Goal: Information Seeking & Learning: Learn about a topic

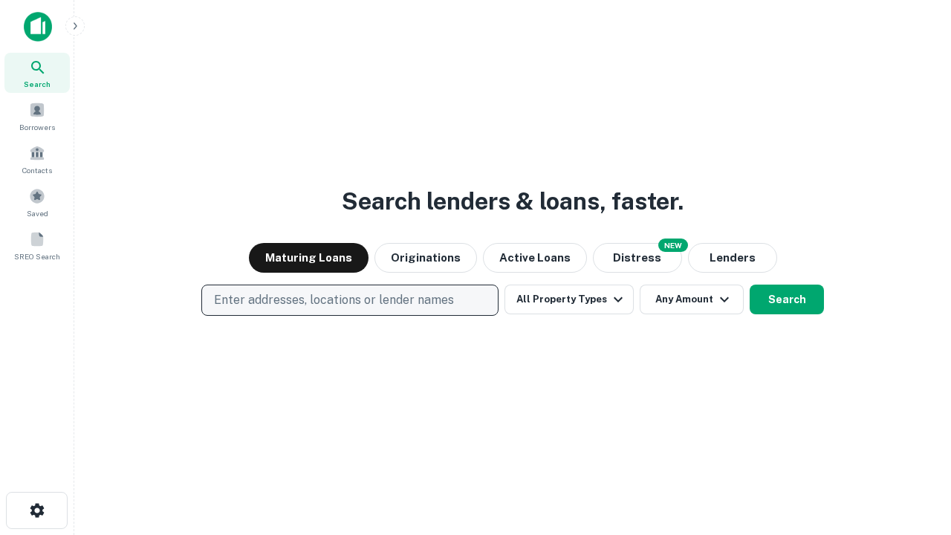
click at [349, 300] on p "Enter addresses, locations or lender names" at bounding box center [334, 300] width 240 height 18
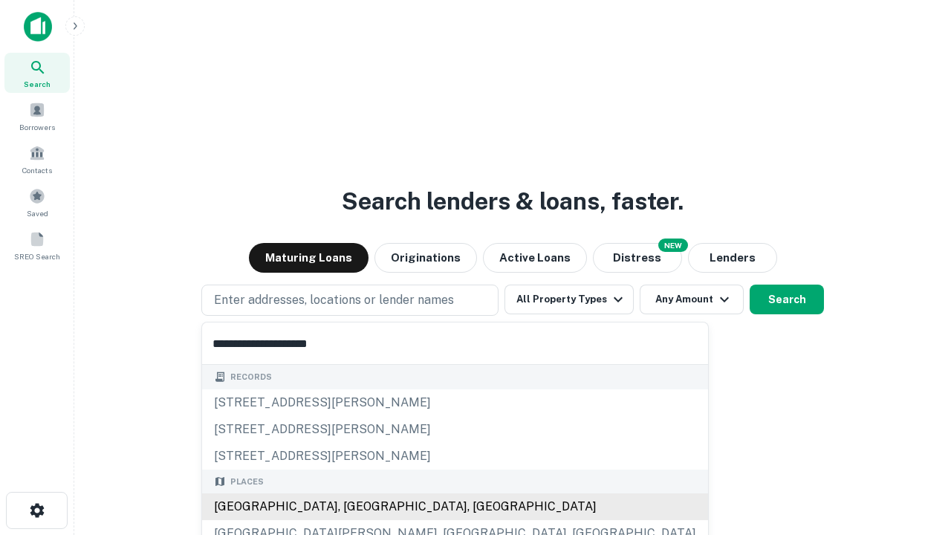
click at [355, 507] on div "[GEOGRAPHIC_DATA], [GEOGRAPHIC_DATA], [GEOGRAPHIC_DATA]" at bounding box center [455, 506] width 506 height 27
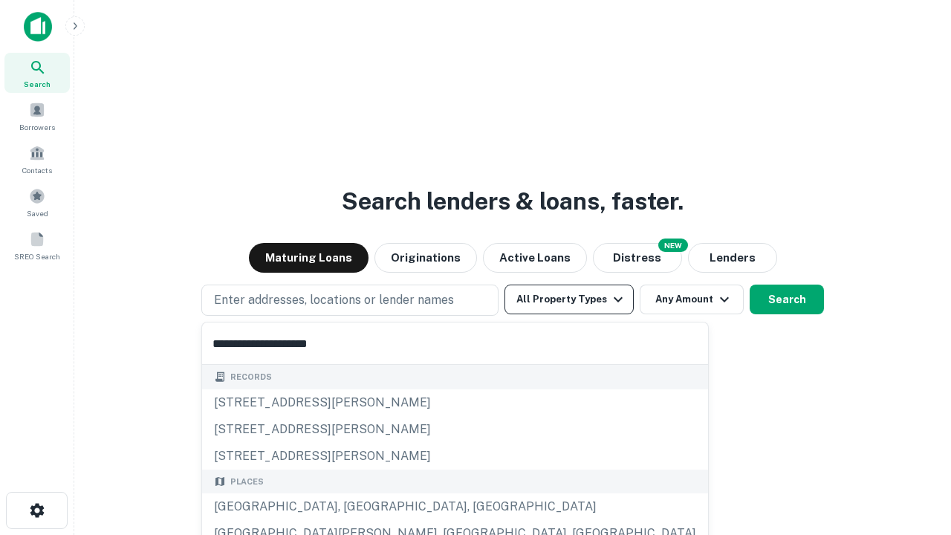
click at [569, 300] on button "All Property Types" at bounding box center [569, 300] width 129 height 30
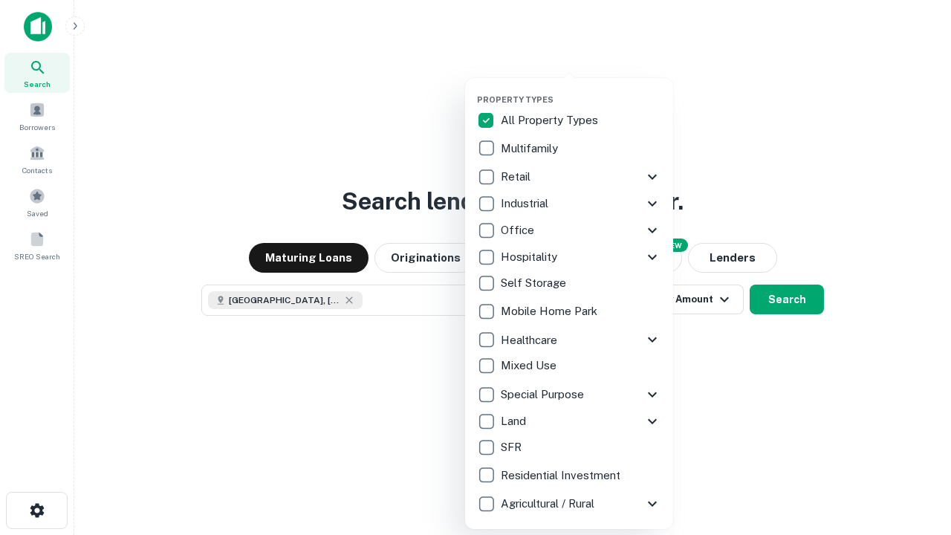
click at [581, 90] on button "button" at bounding box center [581, 90] width 208 height 1
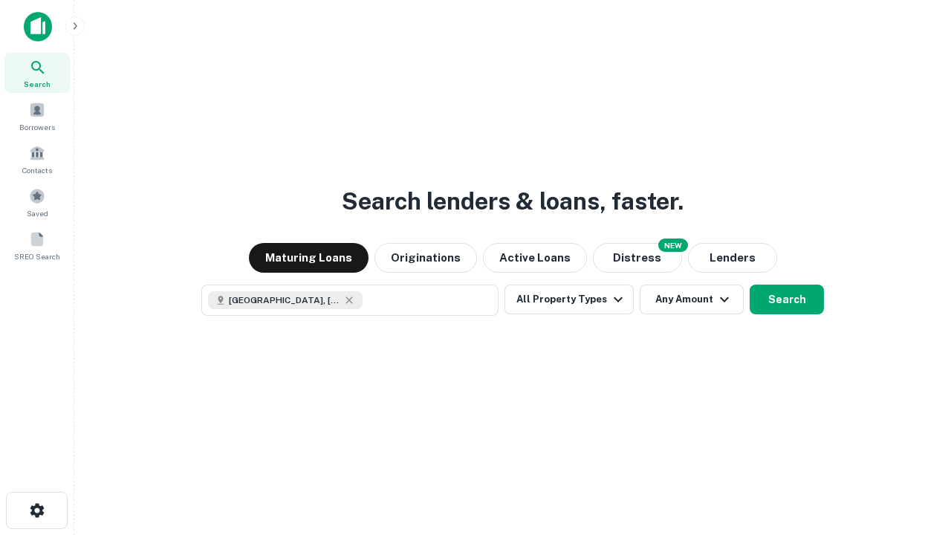
scroll to position [24, 0]
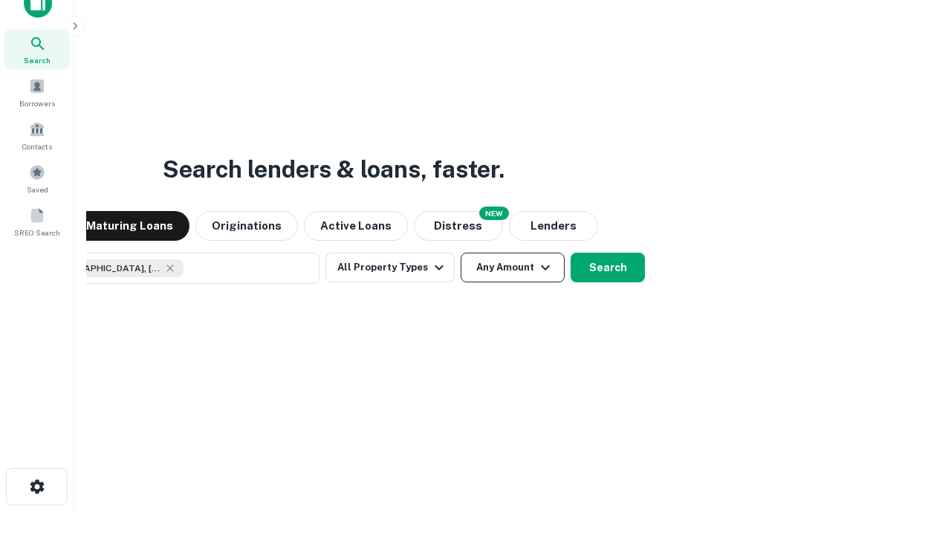
click at [461, 253] on button "Any Amount" at bounding box center [513, 268] width 104 height 30
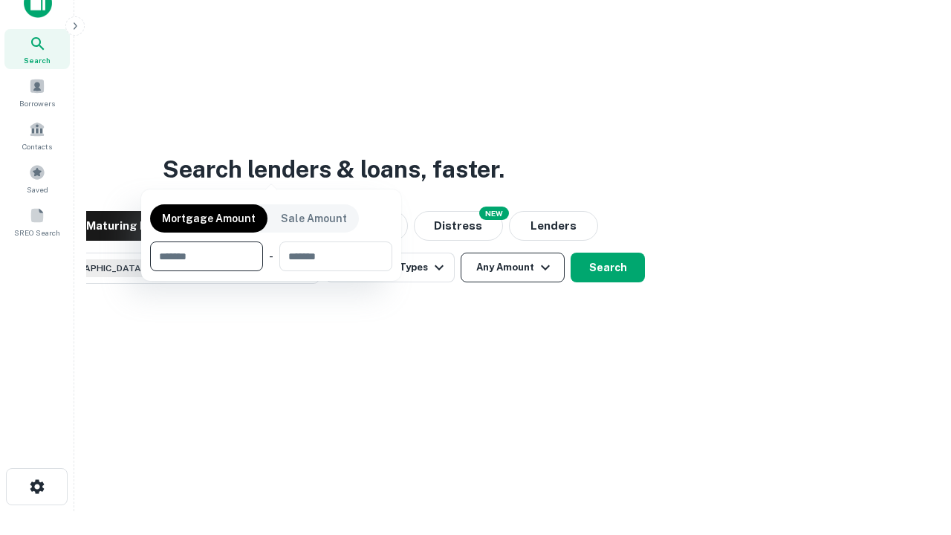
scroll to position [107, 421]
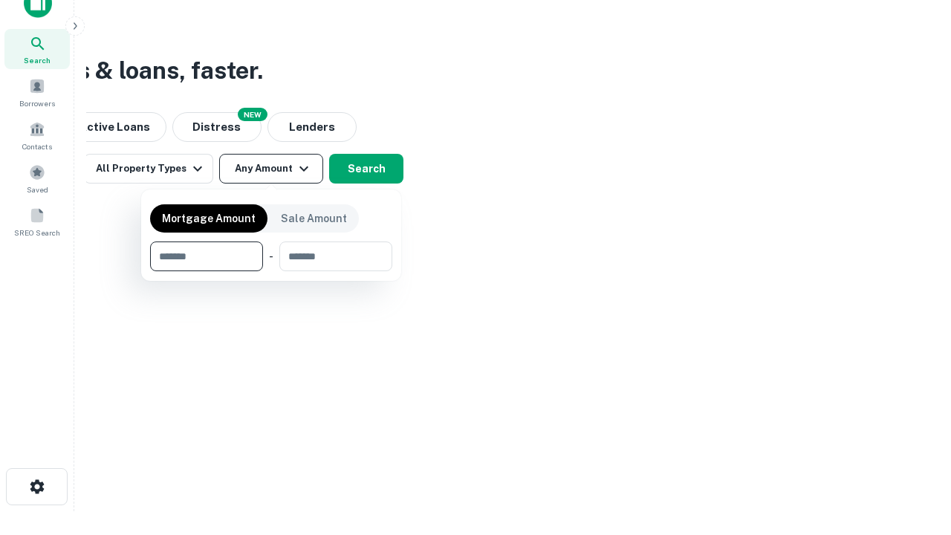
type input "*******"
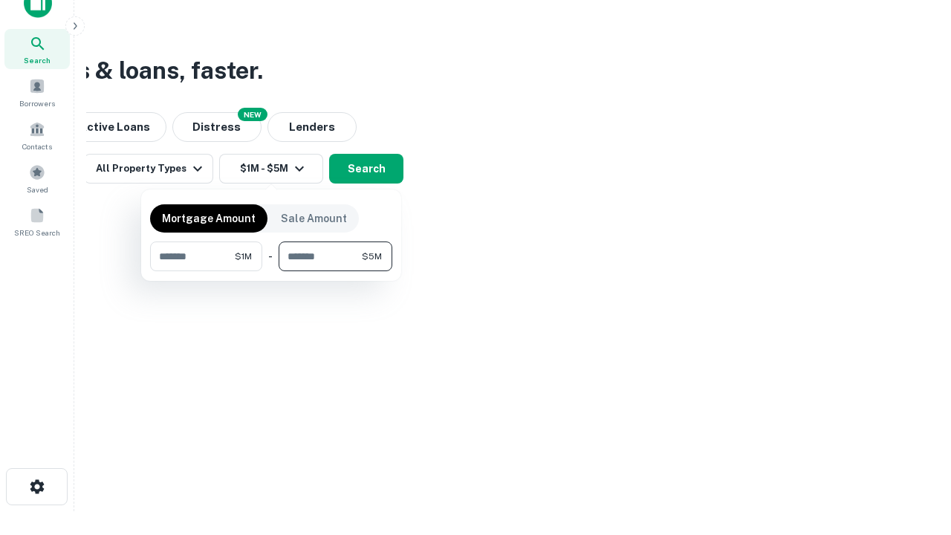
type input "*******"
click at [271, 271] on button "button" at bounding box center [271, 271] width 242 height 1
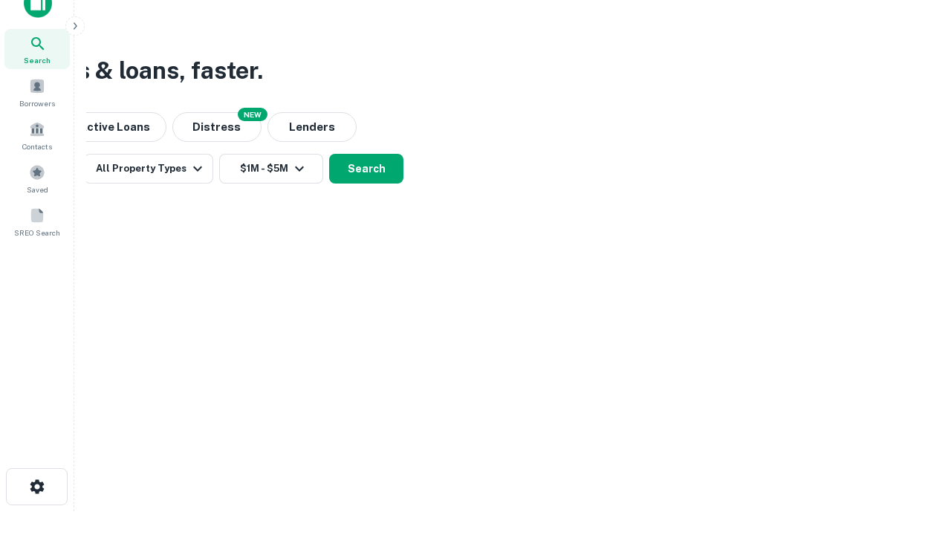
scroll to position [24, 0]
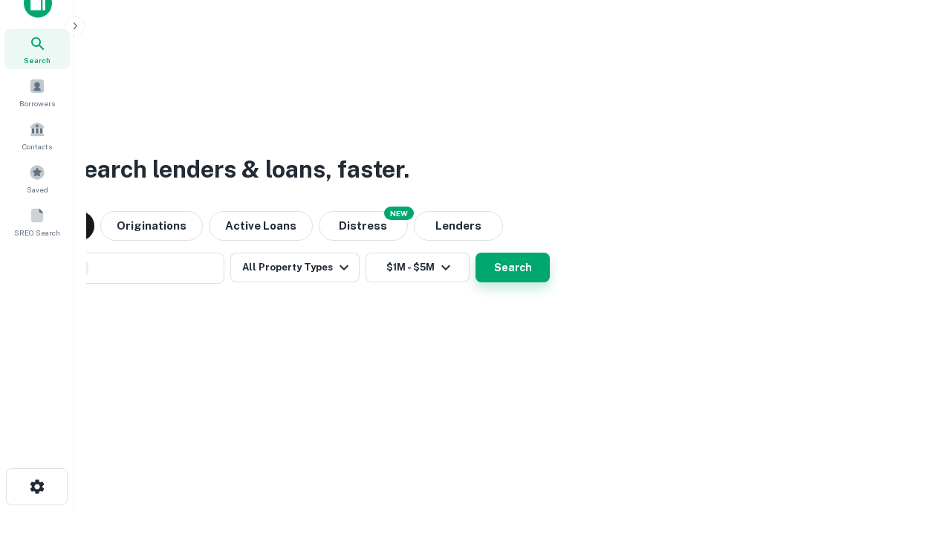
click at [476, 253] on button "Search" at bounding box center [513, 268] width 74 height 30
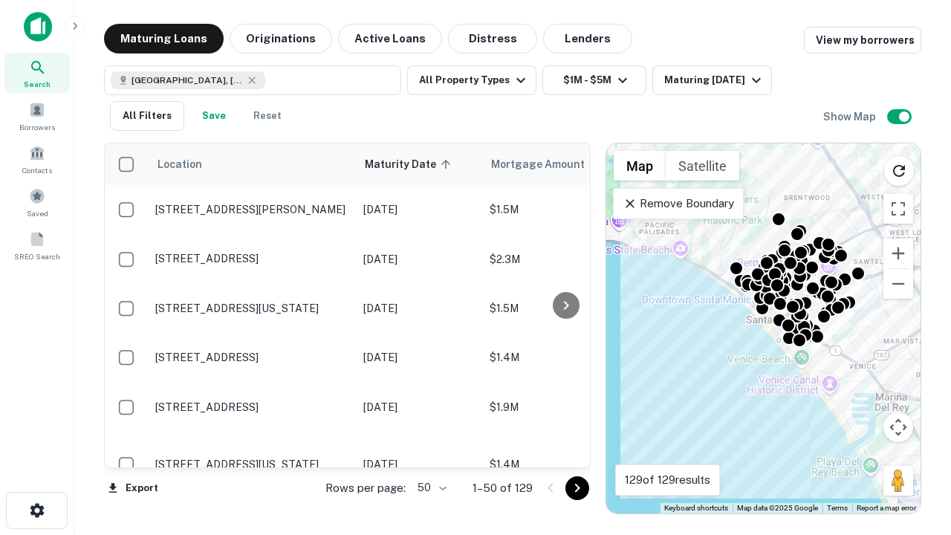
click at [430, 488] on body "Search Borrowers Contacts Saved SREO Search Maturing Loans Originations Active …" at bounding box center [475, 267] width 951 height 535
click at [430, 450] on li "25" at bounding box center [430, 450] width 43 height 27
type input "**"
click at [577, 488] on icon "Go to next page" at bounding box center [578, 488] width 18 height 18
